Goal: Information Seeking & Learning: Learn about a topic

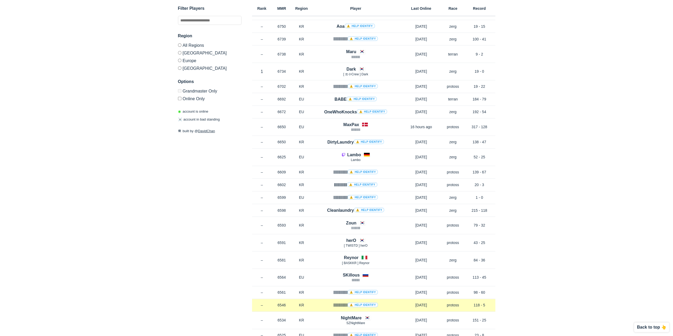
scroll to position [185, 0]
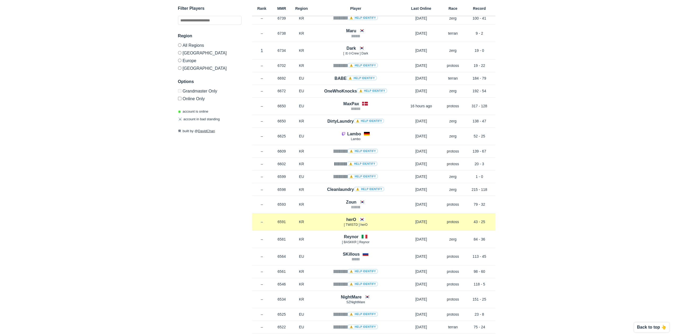
drag, startPoint x: 548, startPoint y: 230, endPoint x: 257, endPoint y: 214, distance: 291.9
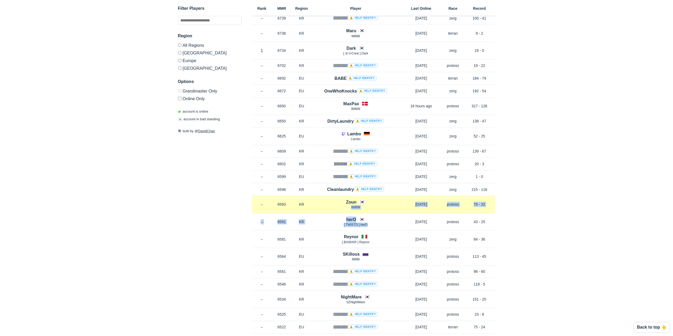
drag, startPoint x: 391, startPoint y: 224, endPoint x: 328, endPoint y: 206, distance: 65.5
click at [328, 206] on p "IIIIllIIllI" at bounding box center [356, 207] width 89 height 4
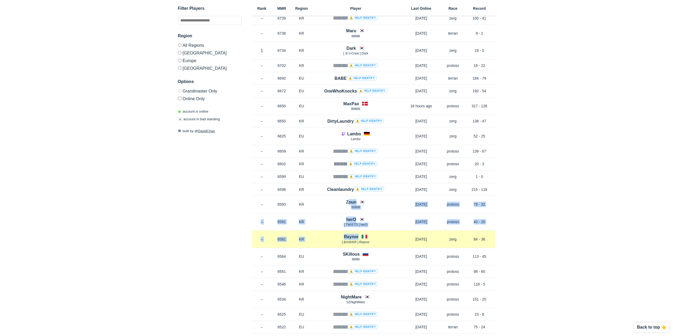
drag, startPoint x: 331, startPoint y: 198, endPoint x: 405, endPoint y: 241, distance: 85.4
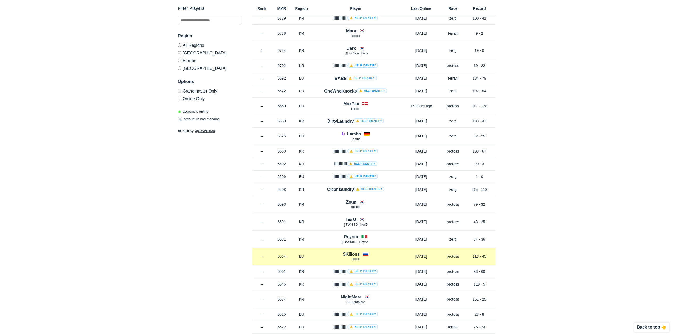
click at [395, 251] on div "SKillous lllllllllll" at bounding box center [356, 256] width 89 height 11
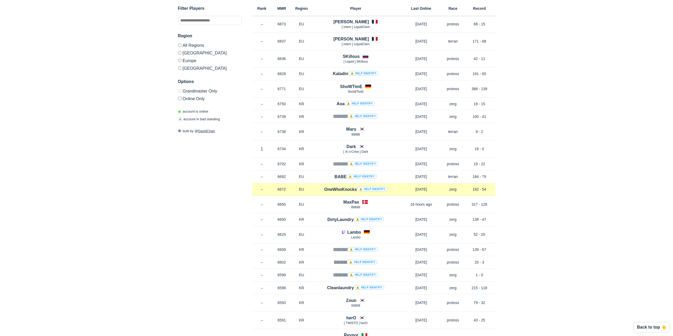
scroll to position [53, 0]
